Goal: Transaction & Acquisition: Purchase product/service

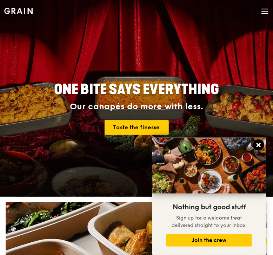
click at [260, 145] on icon at bounding box center [258, 145] width 6 height 6
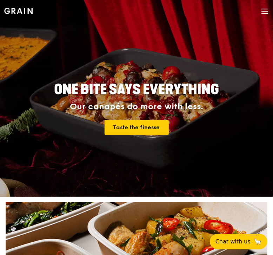
click at [269, 9] on div "Grain logo Meals On Demand Weddings Catering Craft Contact us" at bounding box center [136, 12] width 273 height 24
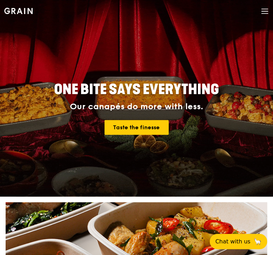
click at [267, 10] on icon at bounding box center [265, 11] width 8 height 8
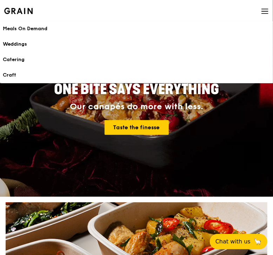
click at [27, 31] on div "Meals On Demand" at bounding box center [136, 28] width 267 height 7
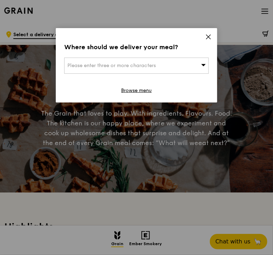
click at [209, 38] on icon at bounding box center [208, 37] width 6 height 6
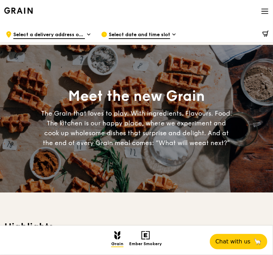
click at [263, 14] on icon at bounding box center [265, 11] width 8 height 8
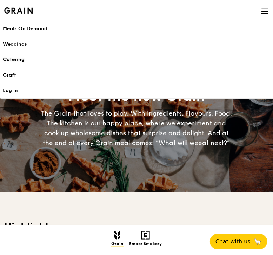
click at [23, 58] on div "Catering" at bounding box center [136, 59] width 267 height 7
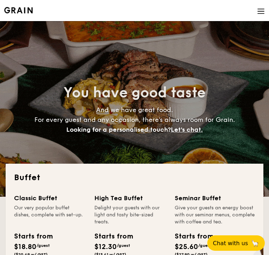
select select
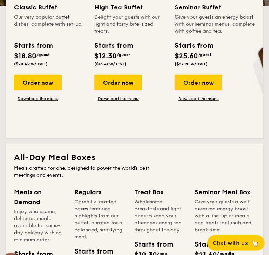
scroll to position [70, 0]
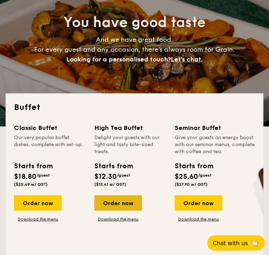
click at [122, 205] on div "Order now" at bounding box center [118, 202] width 48 height 15
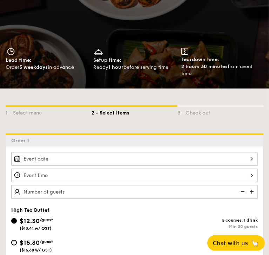
scroll to position [175, 0]
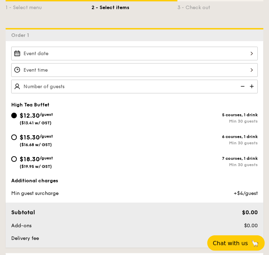
click at [35, 155] on span "$18.30" at bounding box center [30, 159] width 20 height 8
click at [17, 156] on input "$18.30 /guest ($19.95 w/ GST) 7 courses, 1 drink Min 30 guests" at bounding box center [14, 159] width 6 height 6
radio input "true"
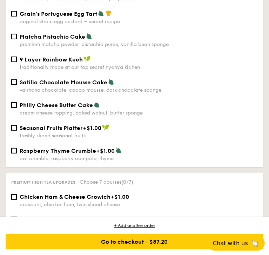
scroll to position [1332, 0]
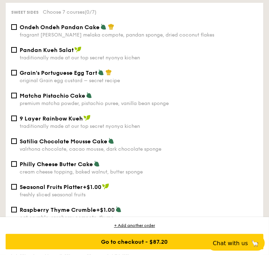
checkbox input "true"
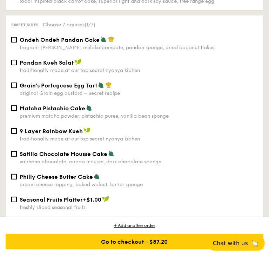
checkbox input "true"
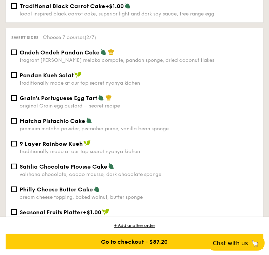
checkbox input "true"
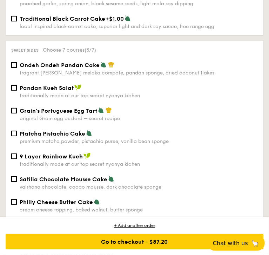
checkbox input "true"
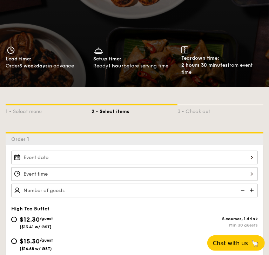
scroll to position [105, 0]
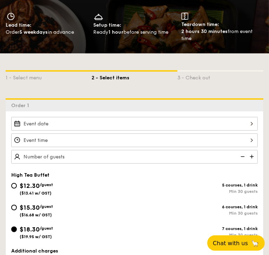
checkbox input "true"
drag, startPoint x: 163, startPoint y: 153, endPoint x: 142, endPoint y: 122, distance: 37.9
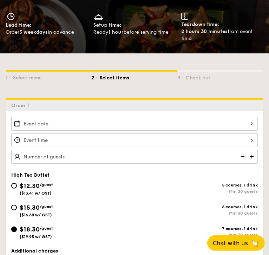
copy div "Chicken Ham & Cheese Sandwich charcoal bread, chicken ham, sliced cheese"
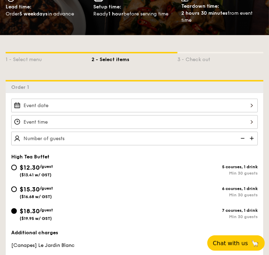
scroll to position [140, 0]
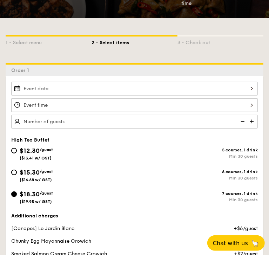
drag, startPoint x: 240, startPoint y: 123, endPoint x: 207, endPoint y: 86, distance: 50.1
copy div "Chunky Egg Mayonnaise Sandwich dijon mustard, mayonnaise, chunky egg spread"
drag, startPoint x: 161, startPoint y: 163, endPoint x: 141, endPoint y: 136, distance: 33.5
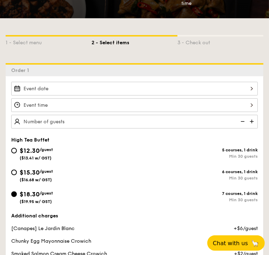
copy div "Tuna Mayonnaise Sandwich caesar dressing, [GEOGRAPHIC_DATA], italian parsley"
drag, startPoint x: 247, startPoint y: 167, endPoint x: 215, endPoint y: 154, distance: 35.0
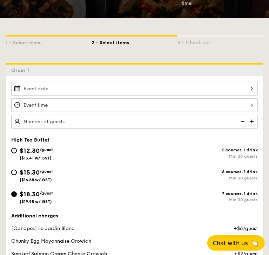
checkbox input "true"
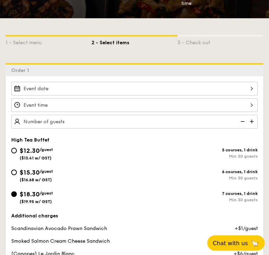
drag, startPoint x: 207, startPoint y: 136, endPoint x: 244, endPoint y: 167, distance: 49.0
copy div "Smoked Salmon Cream Cheese Sandwich +$1.00 caper, cream cheese, smoked salmon"
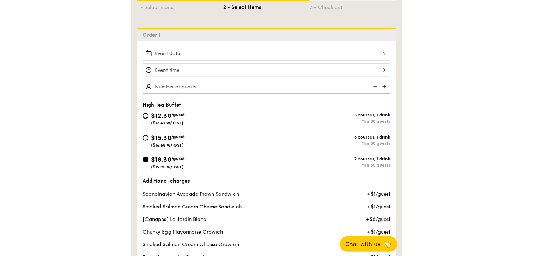
scroll to position [210, 0]
